Goal: Check status: Check status

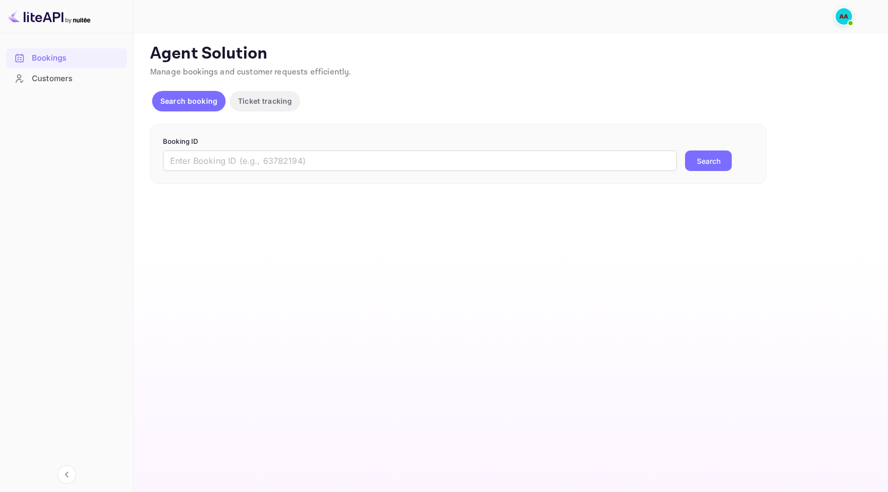
click at [258, 88] on div "Agent Solution Manage bookings and customer requests efficiently. Search bookin…" at bounding box center [509, 114] width 719 height 140
click at [266, 96] on p "Ticket tracking" at bounding box center [265, 101] width 54 height 11
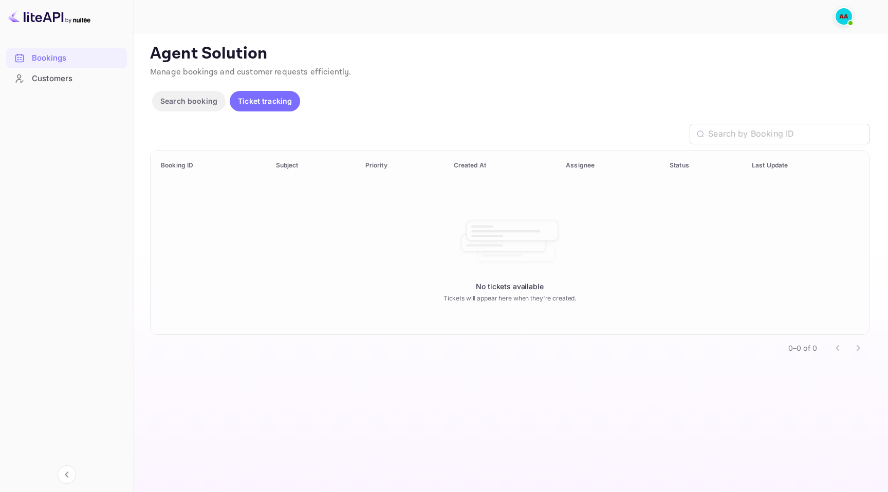
click at [198, 103] on p "Search booking" at bounding box center [188, 101] width 57 height 11
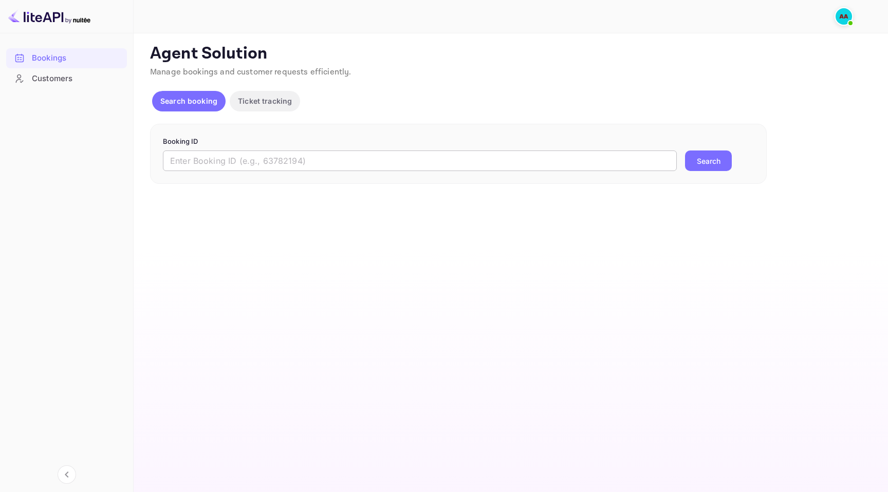
click at [300, 161] on input "text" at bounding box center [420, 161] width 514 height 21
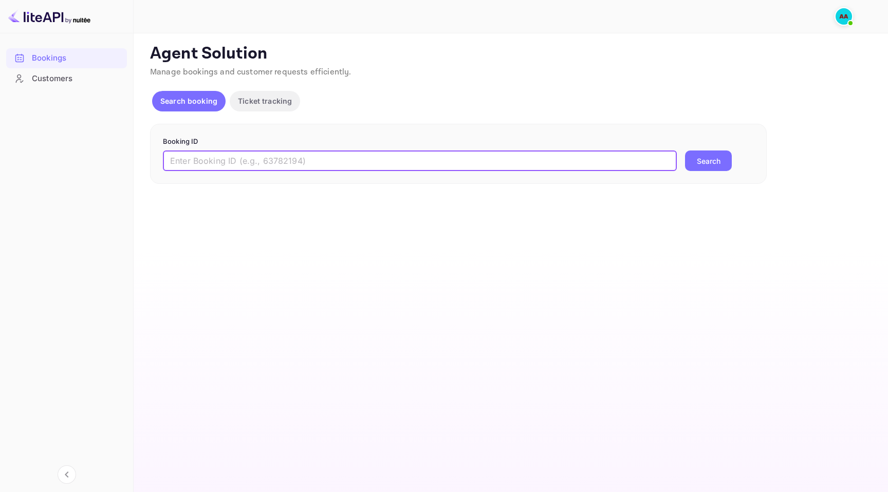
paste input "um4P2Pyvx"
click at [692, 158] on button "Search" at bounding box center [708, 161] width 47 height 21
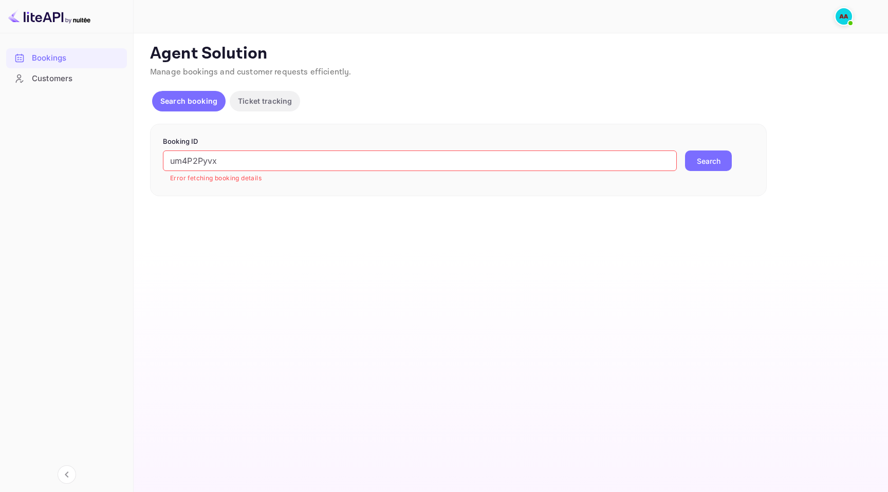
click at [265, 162] on input "um4P2Pyvx" at bounding box center [420, 161] width 514 height 21
click at [264, 161] on input "um4P2Pyvx" at bounding box center [420, 161] width 514 height 21
paste input "8630758"
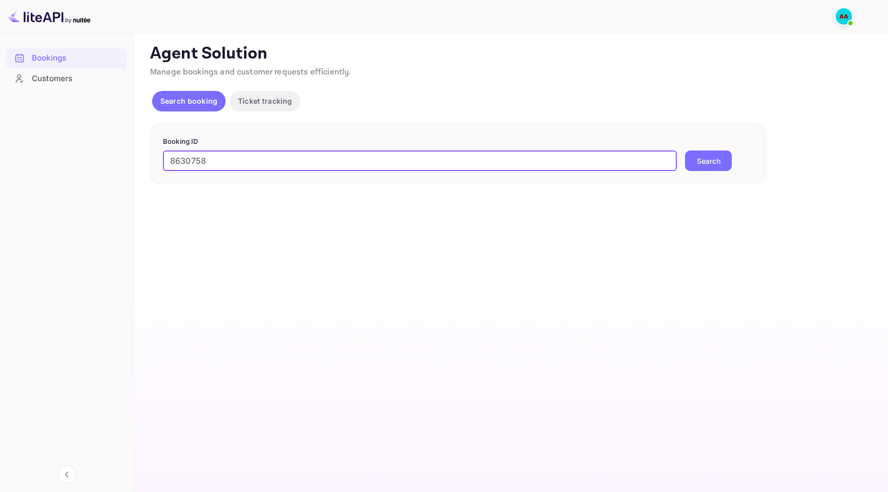
click at [688, 155] on button "Search" at bounding box center [708, 161] width 47 height 21
click at [317, 157] on input "8630758" at bounding box center [420, 161] width 514 height 21
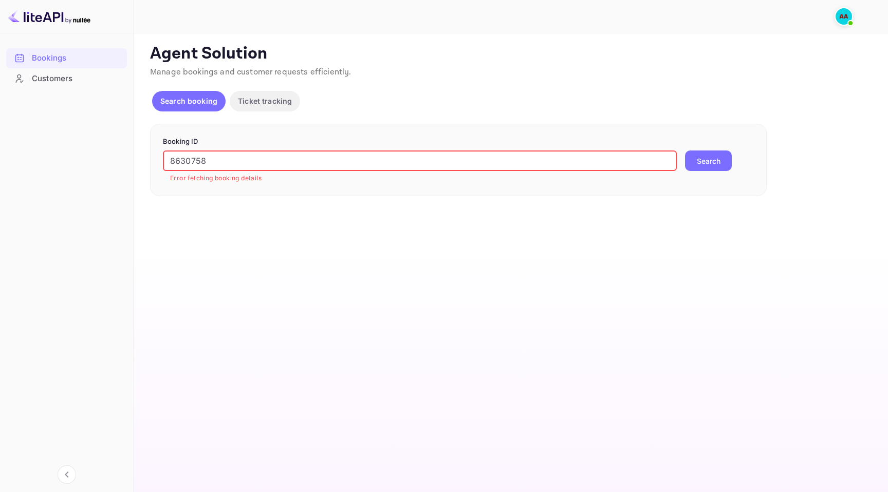
paste input "475320"
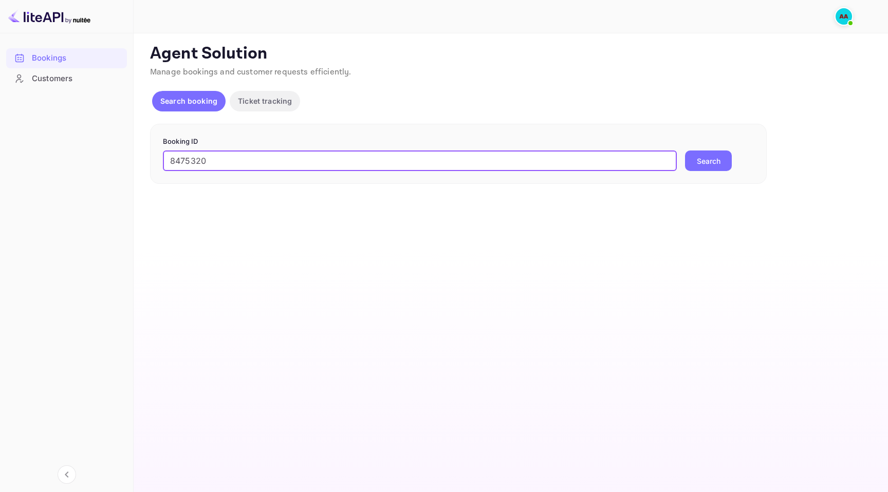
click at [706, 159] on button "Search" at bounding box center [708, 161] width 47 height 21
click at [370, 161] on input "8475320" at bounding box center [420, 161] width 514 height 21
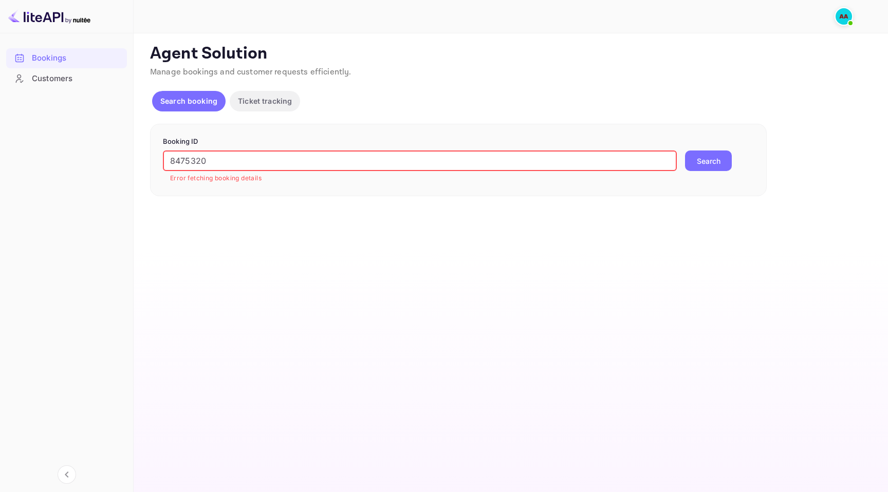
click at [370, 161] on input "8475320" at bounding box center [420, 161] width 514 height 21
paste input "992309"
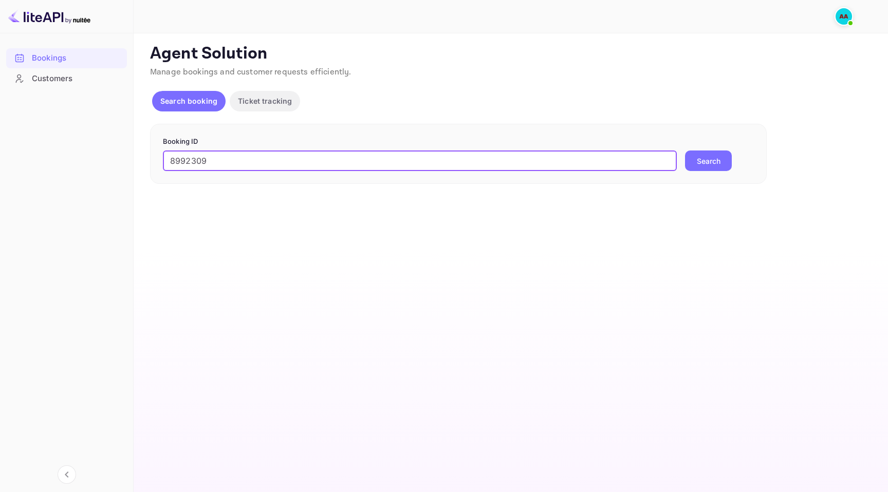
click at [725, 160] on button "Search" at bounding box center [708, 161] width 47 height 21
click at [261, 164] on input "8992309" at bounding box center [420, 161] width 514 height 21
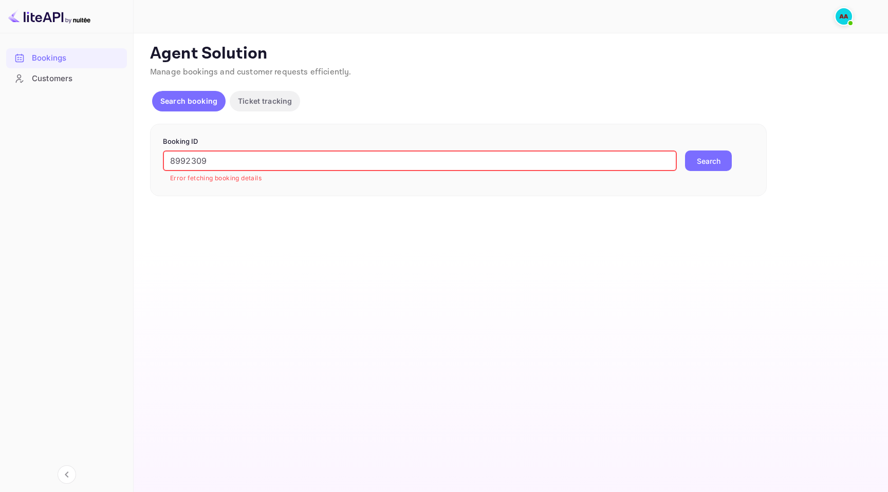
paste input "475320"
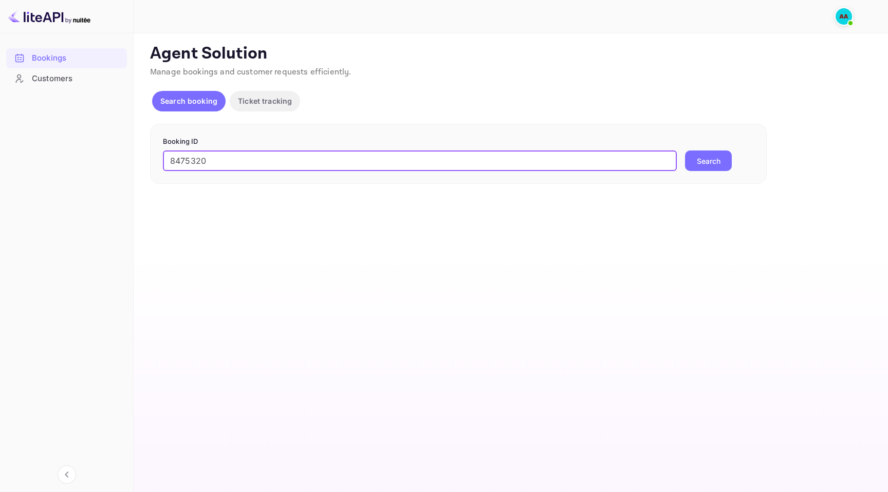
type input "8475320"
click at [719, 159] on button "Search" at bounding box center [708, 161] width 47 height 21
